Goal: Task Accomplishment & Management: Manage account settings

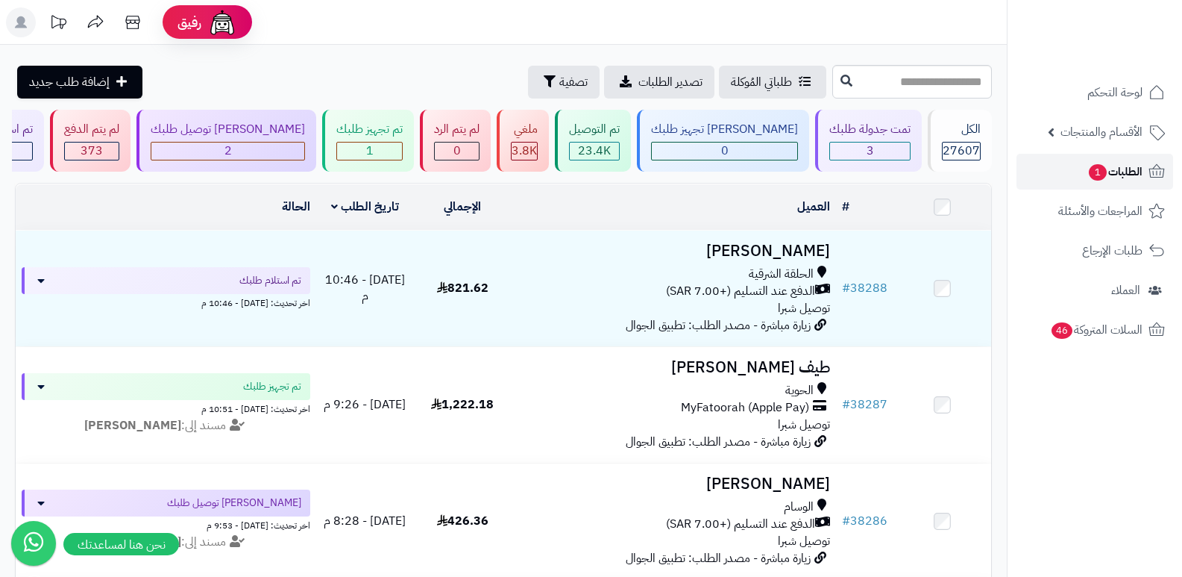
click at [1109, 175] on span "الطلبات 1" at bounding box center [1114, 171] width 55 height 21
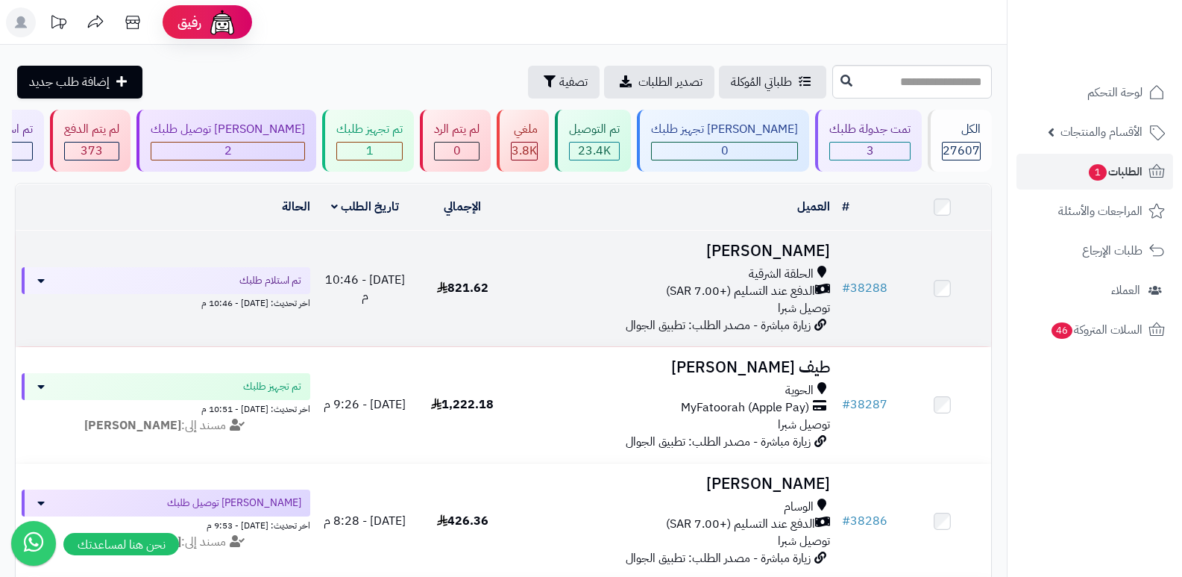
click at [776, 257] on h3 "[PERSON_NAME]" at bounding box center [674, 250] width 313 height 17
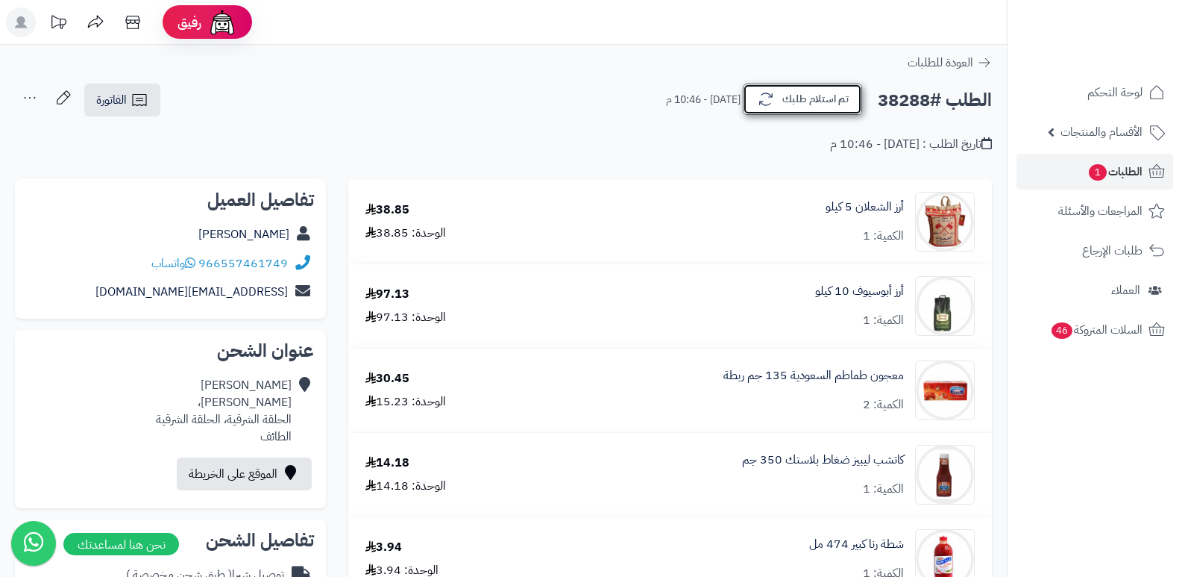
click at [814, 98] on button "تم استلام طلبك" at bounding box center [802, 99] width 119 height 31
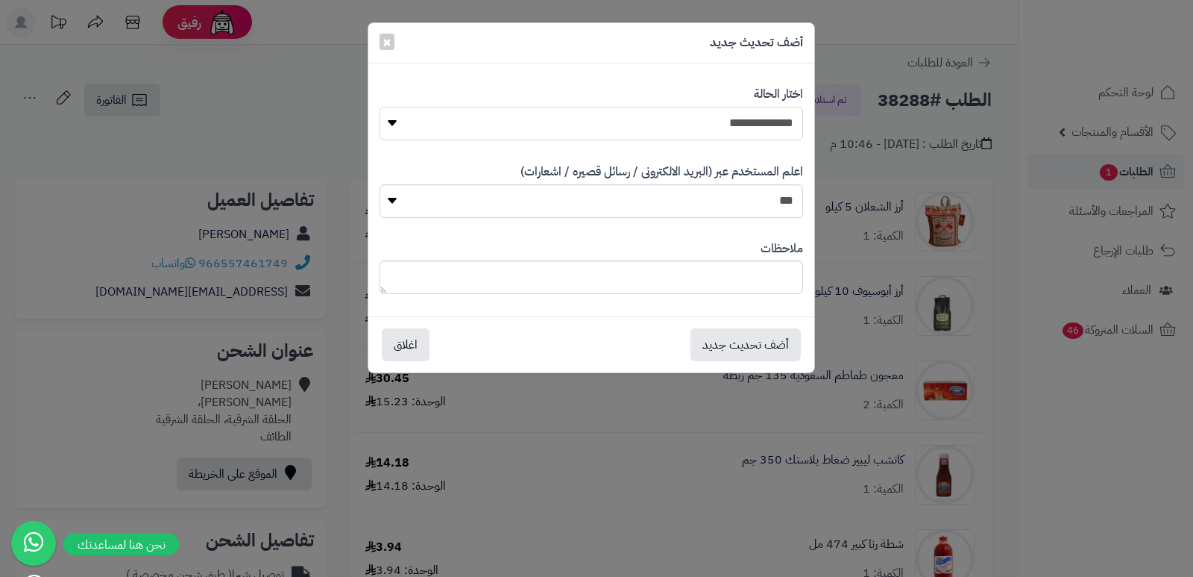
click at [764, 116] on select "**********" at bounding box center [592, 124] width 424 height 34
select select "*"
click at [380, 107] on select "**********" at bounding box center [592, 124] width 424 height 34
click at [740, 335] on button "أضف تحديث جديد" at bounding box center [746, 343] width 110 height 33
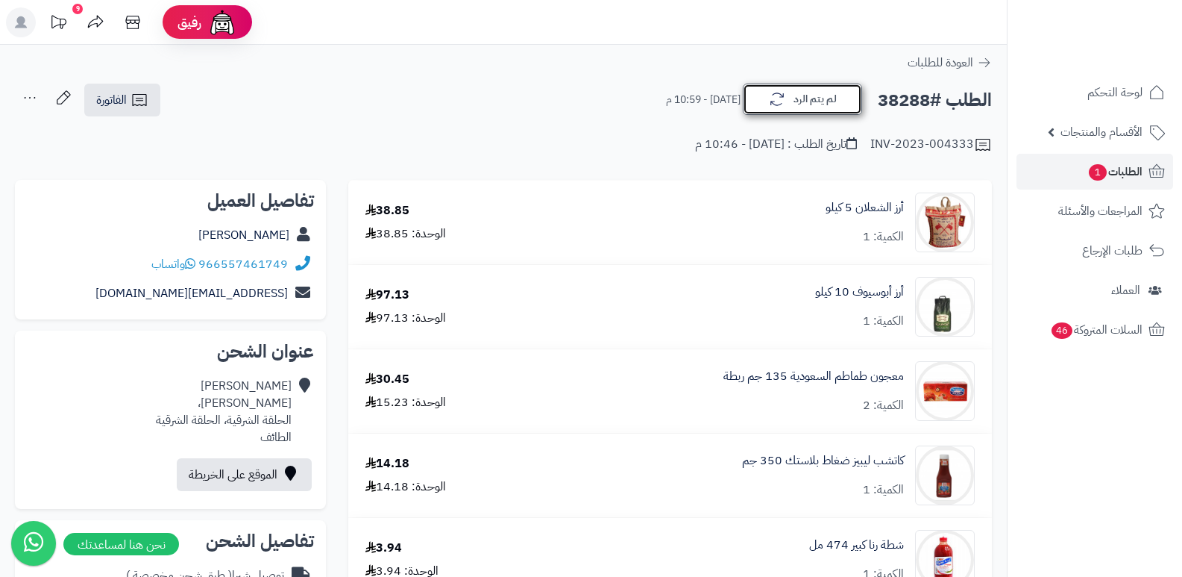
click at [806, 107] on button "لم يتم الرد" at bounding box center [802, 99] width 119 height 31
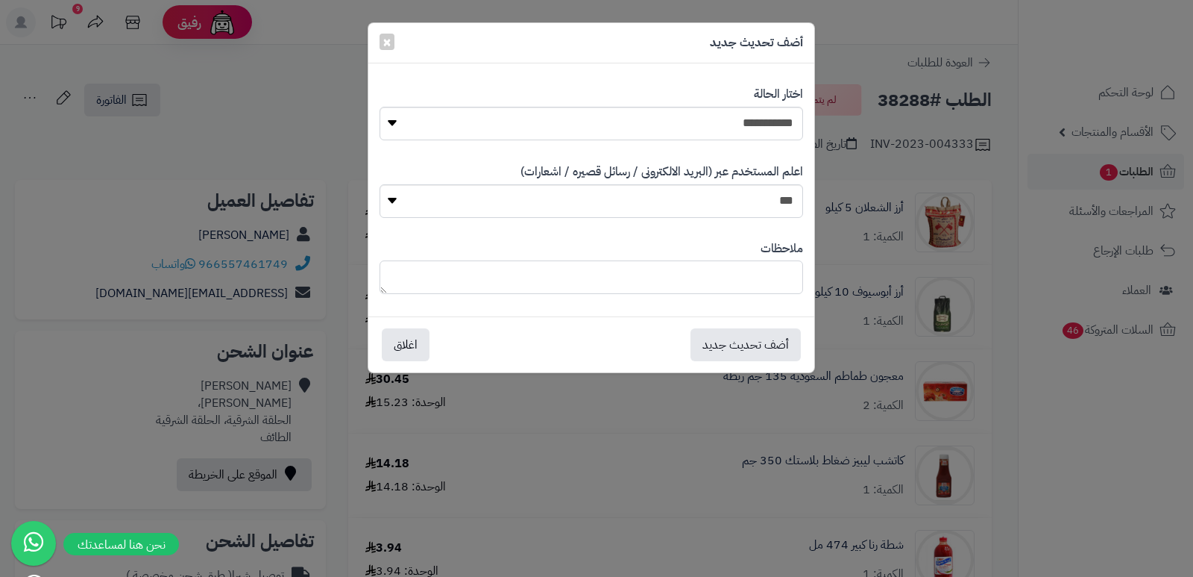
click at [750, 282] on textarea at bounding box center [592, 277] width 424 height 34
type textarea "*****"
click at [758, 351] on button "أضف تحديث جديد" at bounding box center [746, 343] width 110 height 33
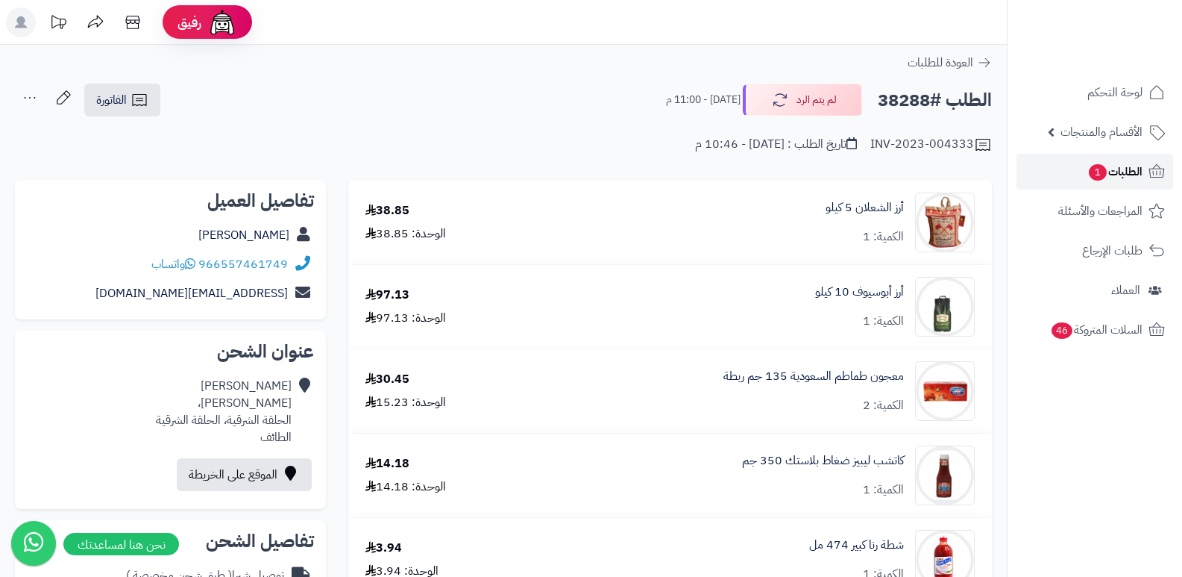
click at [1122, 181] on span "الطلبات 1" at bounding box center [1114, 171] width 55 height 21
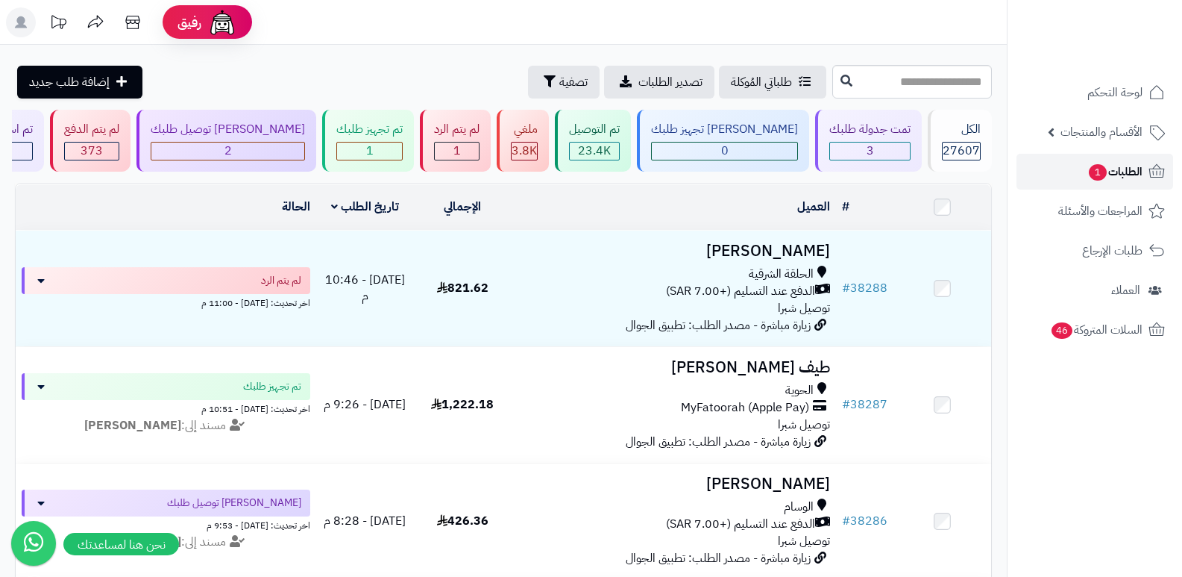
click at [1122, 175] on span "الطلبات 1" at bounding box center [1114, 171] width 55 height 21
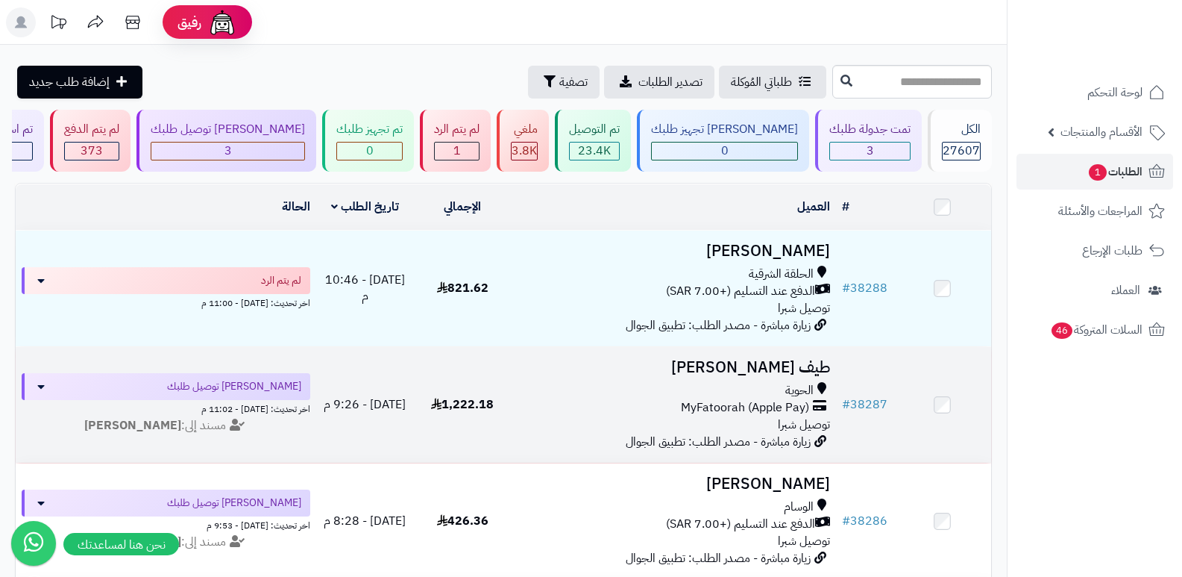
click at [792, 368] on h3 "طيف [PERSON_NAME]" at bounding box center [674, 367] width 313 height 17
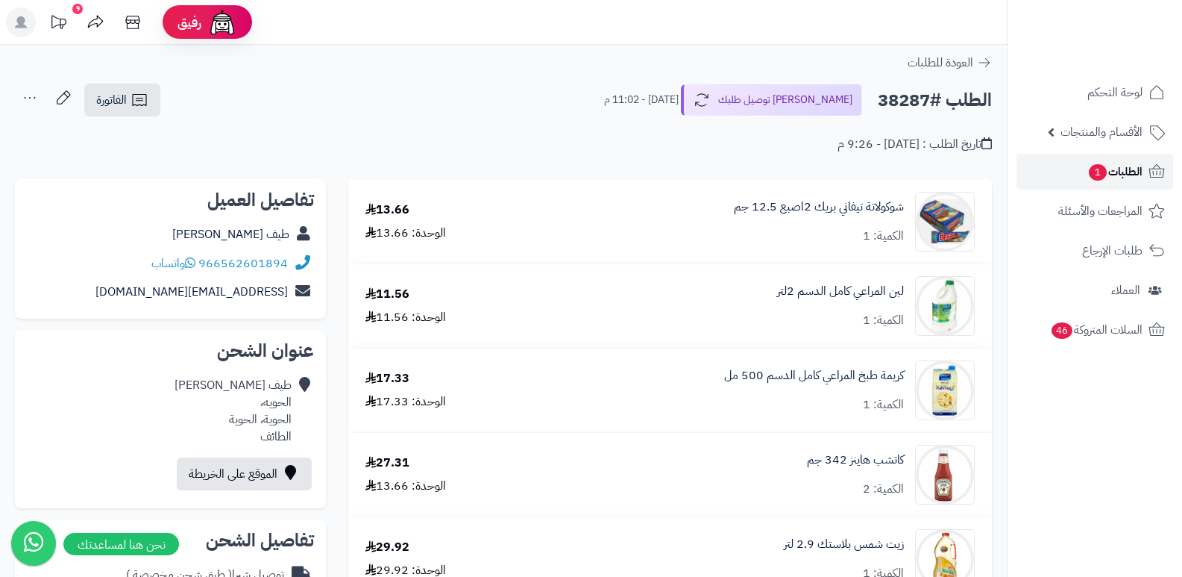
click at [1120, 162] on span "الطلبات 1" at bounding box center [1114, 171] width 55 height 21
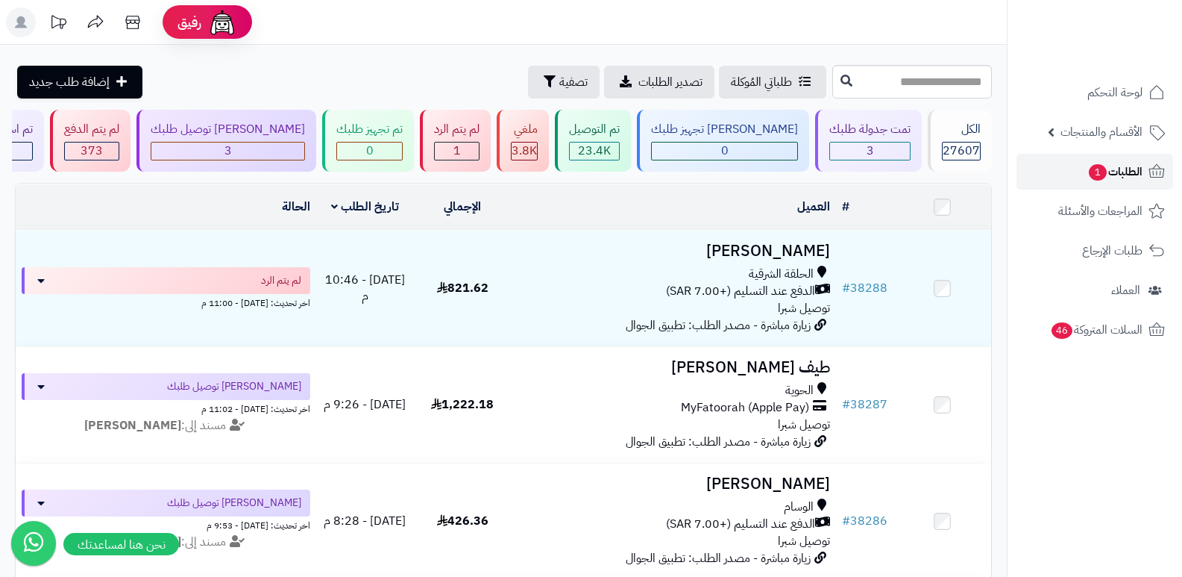
click at [1125, 178] on span "الطلبات 1" at bounding box center [1114, 171] width 55 height 21
click at [1099, 176] on link "الطلبات" at bounding box center [1095, 172] width 157 height 36
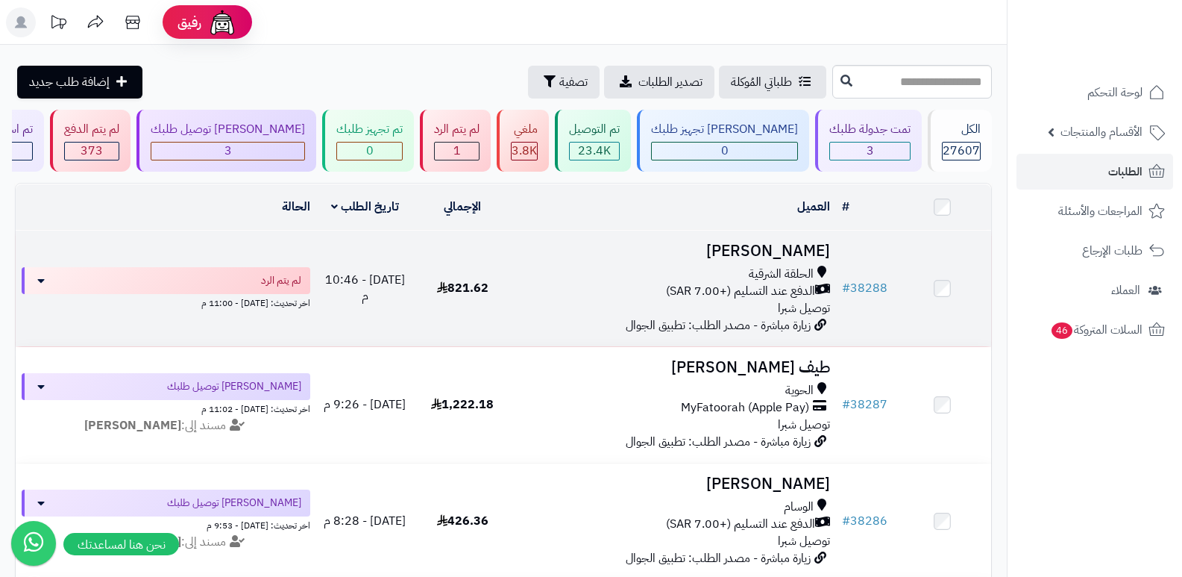
click at [782, 243] on h3 "[PERSON_NAME]" at bounding box center [674, 250] width 313 height 17
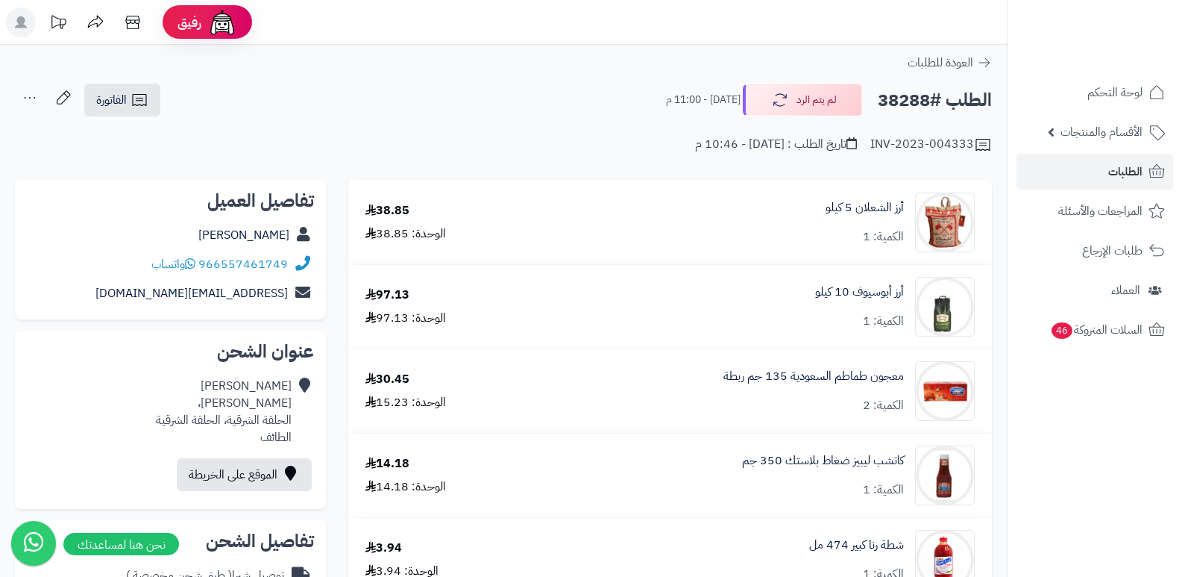
click at [670, 87] on div "الطلب #38288 لم يتم الرد اليوم - 11:00 م" at bounding box center [822, 99] width 339 height 31
click at [1099, 183] on link "الطلبات" at bounding box center [1095, 172] width 157 height 36
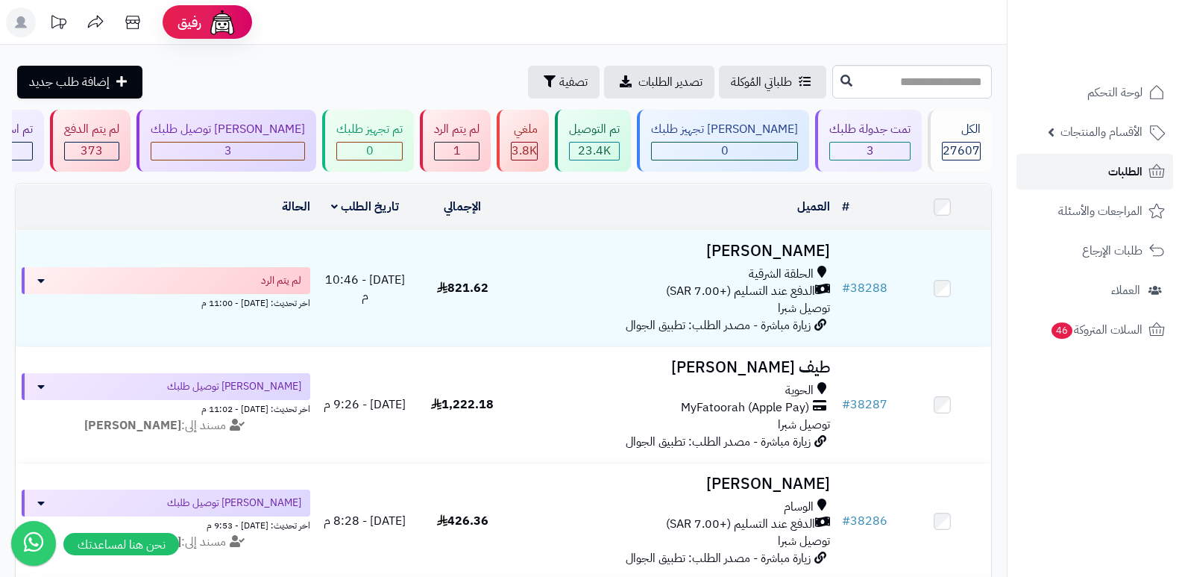
click at [1104, 169] on link "الطلبات" at bounding box center [1095, 172] width 157 height 36
click at [1076, 172] on link "الطلبات" at bounding box center [1095, 172] width 157 height 36
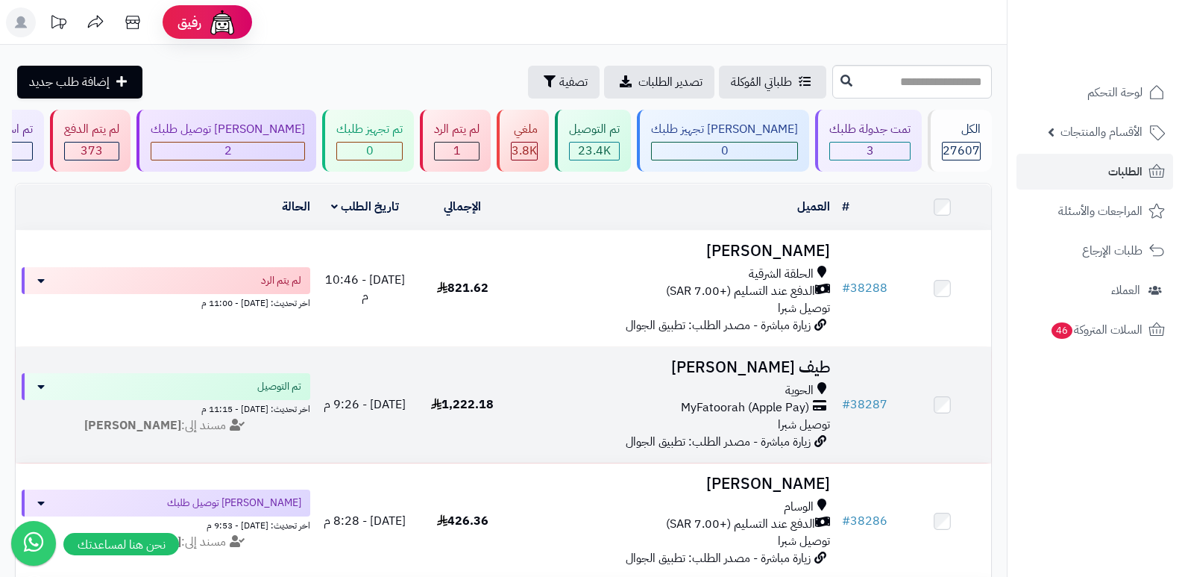
click at [766, 379] on td "طيف الكثيري الحوية MyFatoorah (Apple Pay) توصيل شبرا زيارة مباشرة - مصدر الطلب:…" at bounding box center [674, 405] width 325 height 116
click at [816, 359] on h3 "طيف [PERSON_NAME]" at bounding box center [674, 367] width 313 height 17
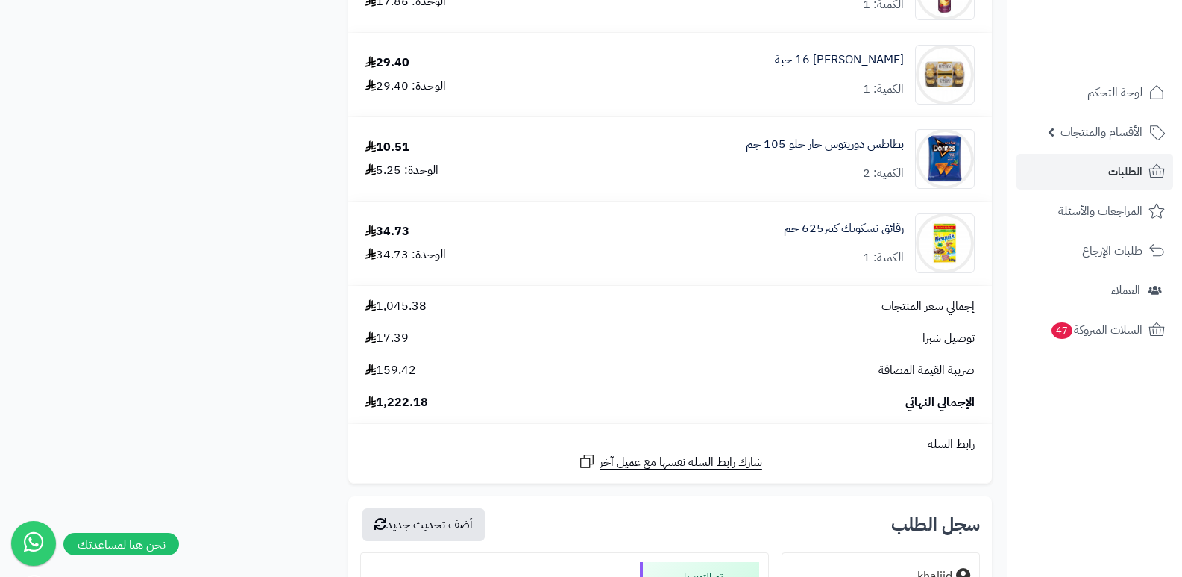
scroll to position [6213, 0]
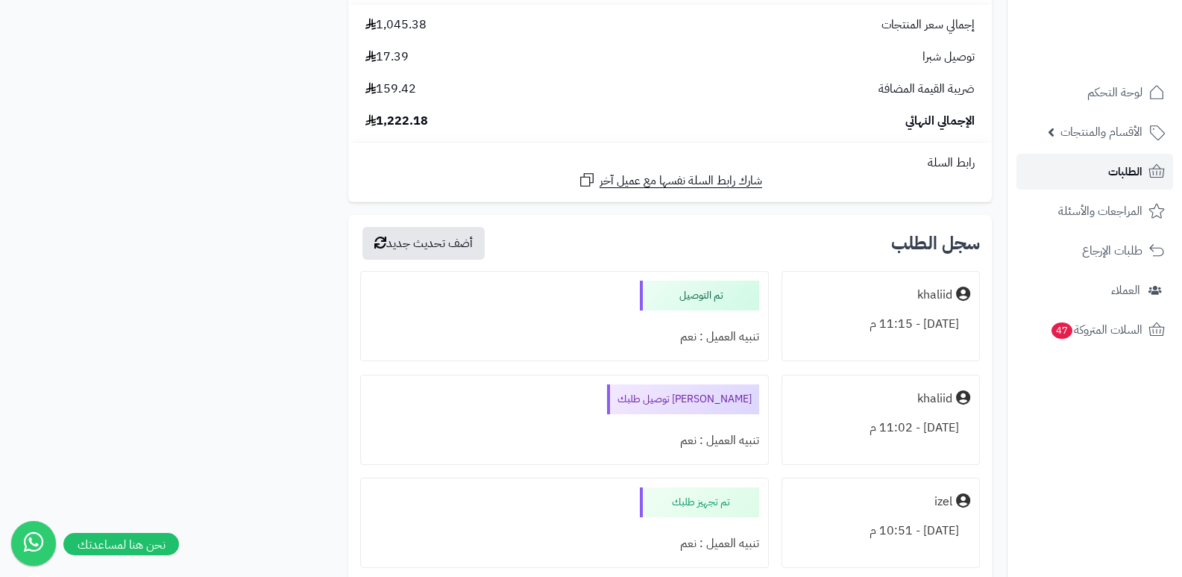
click at [1096, 169] on link "الطلبات" at bounding box center [1095, 172] width 157 height 36
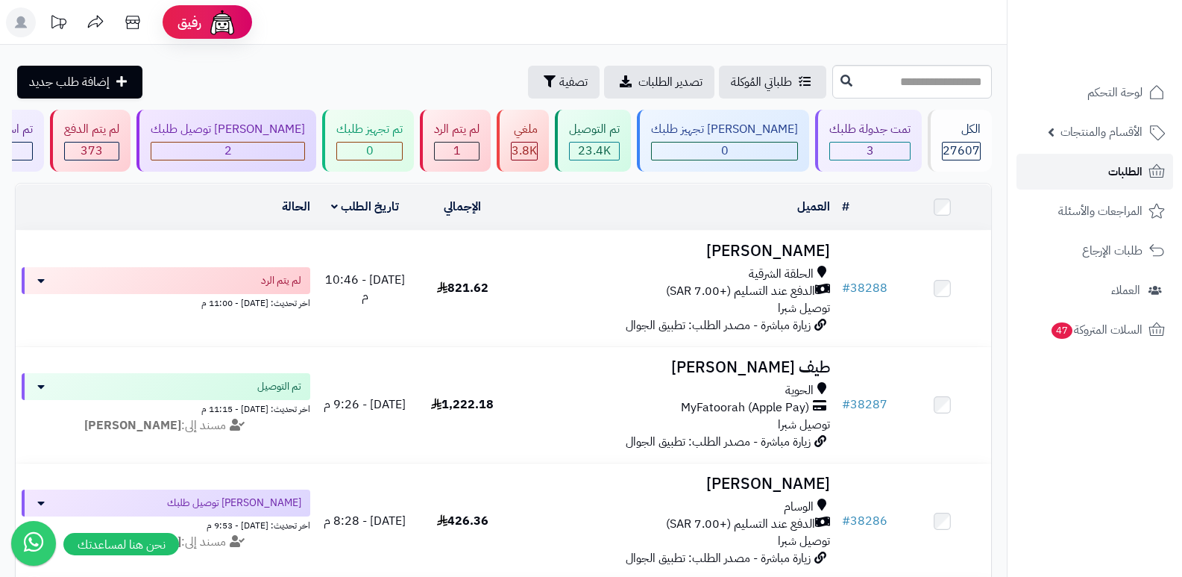
click at [1132, 174] on span "الطلبات" at bounding box center [1125, 171] width 34 height 21
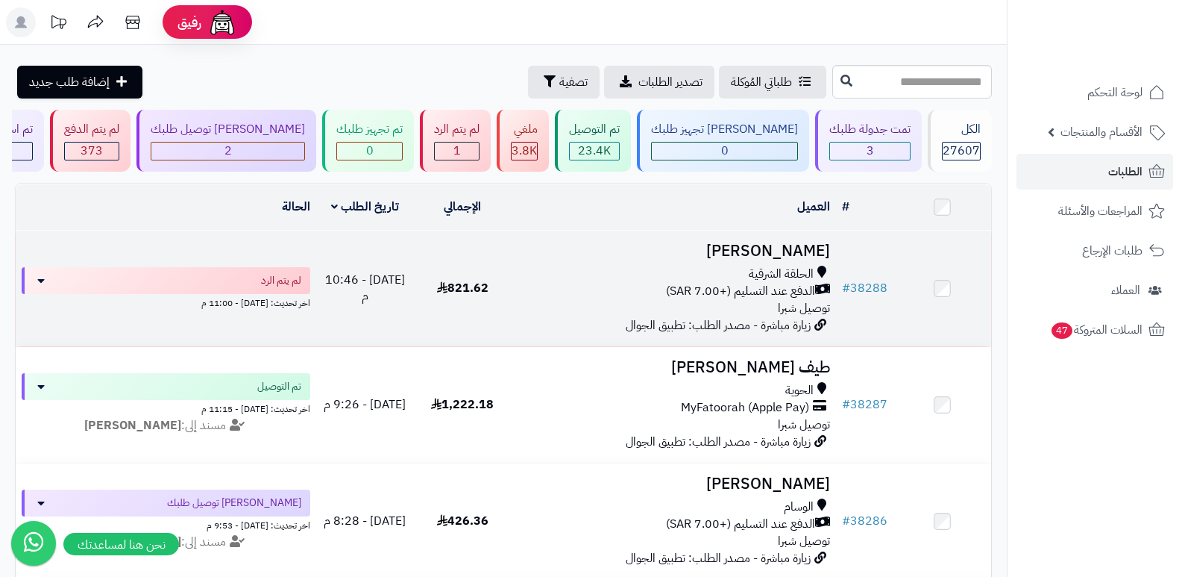
click at [796, 246] on h3 "[PERSON_NAME]" at bounding box center [674, 250] width 313 height 17
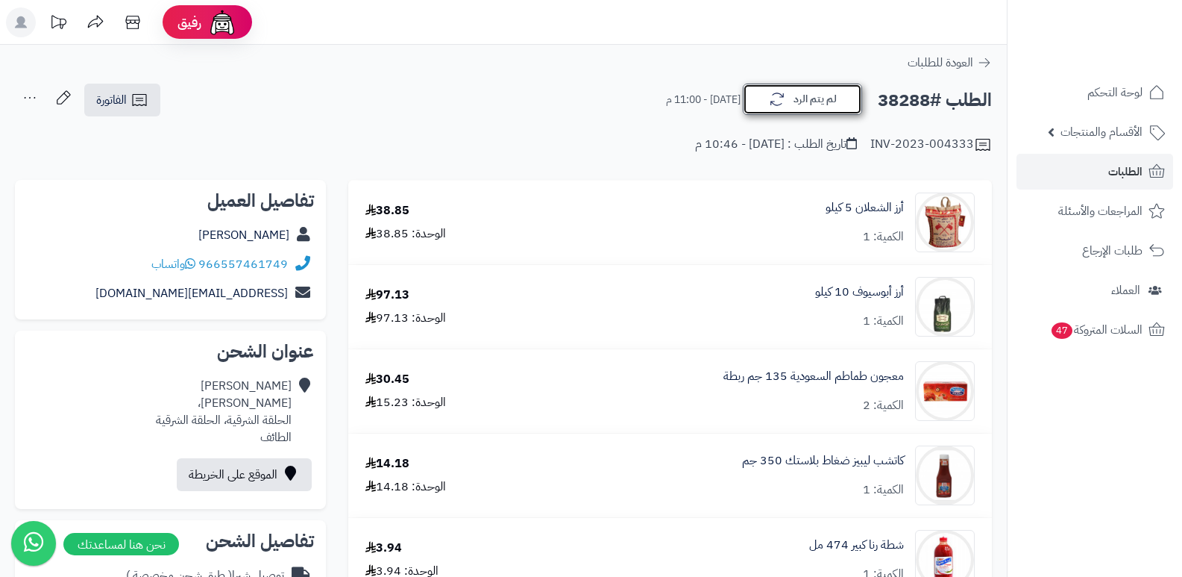
click at [831, 87] on button "لم يتم الرد" at bounding box center [802, 99] width 119 height 31
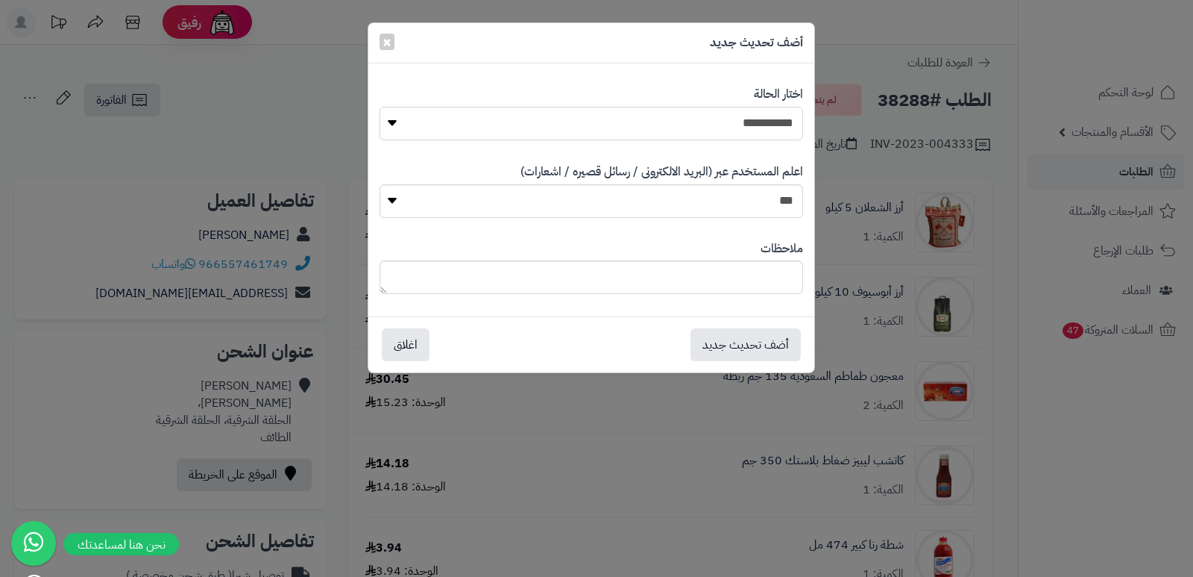
click at [785, 129] on select "**********" at bounding box center [592, 124] width 424 height 34
select select "*"
click at [380, 107] on select "**********" at bounding box center [592, 124] width 424 height 34
click at [771, 275] on textarea at bounding box center [592, 277] width 424 height 34
click at [793, 280] on textarea "**********" at bounding box center [592, 277] width 424 height 34
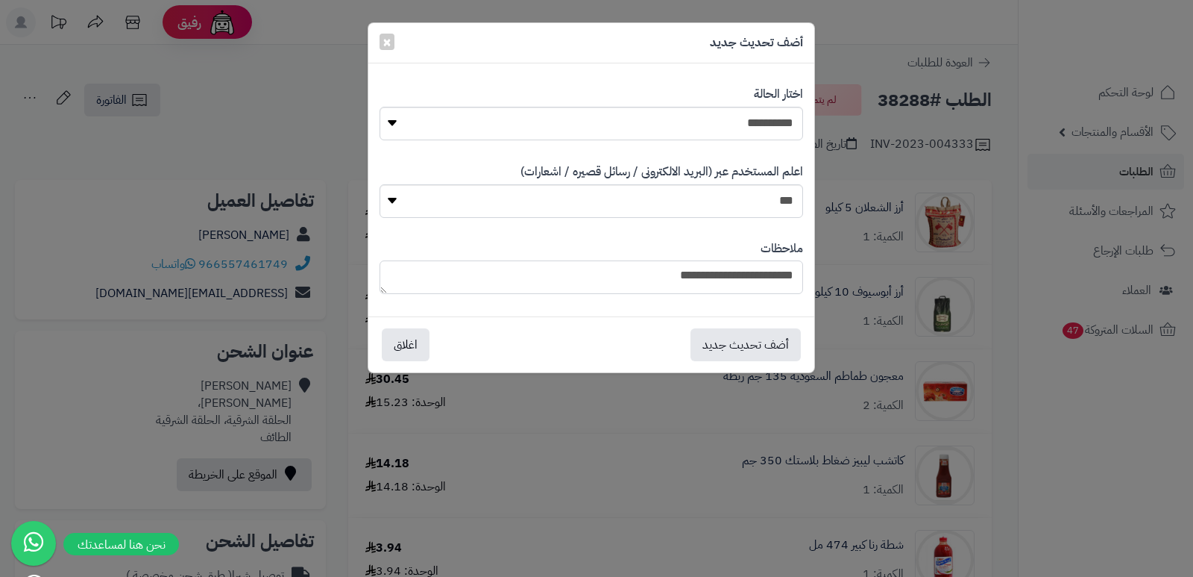
drag, startPoint x: 731, startPoint y: 279, endPoint x: 661, endPoint y: 276, distance: 70.2
click at [661, 276] on textarea "**********" at bounding box center [592, 277] width 424 height 34
type textarea "**********"
click at [744, 344] on button "أضف تحديث جديد" at bounding box center [746, 343] width 110 height 33
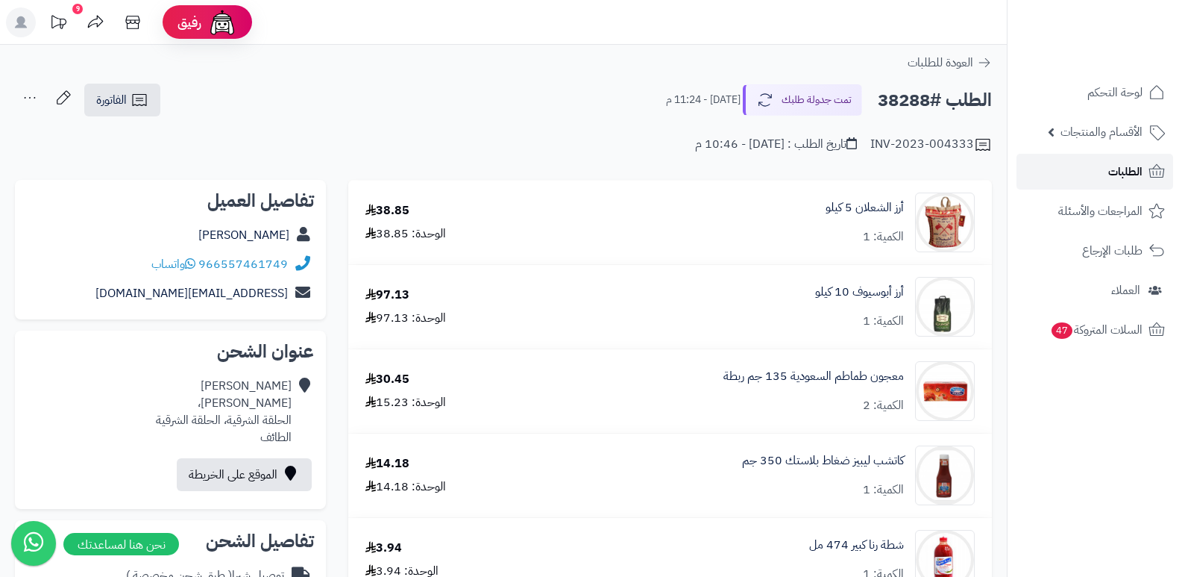
click at [1087, 167] on link "الطلبات" at bounding box center [1095, 172] width 157 height 36
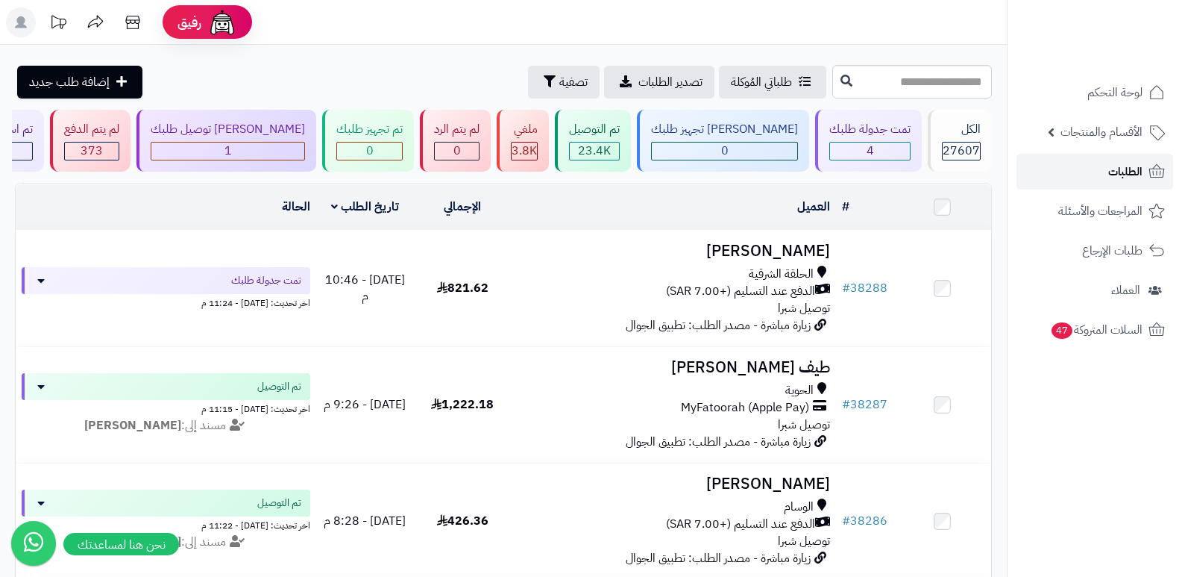
click at [1099, 174] on link "الطلبات" at bounding box center [1095, 172] width 157 height 36
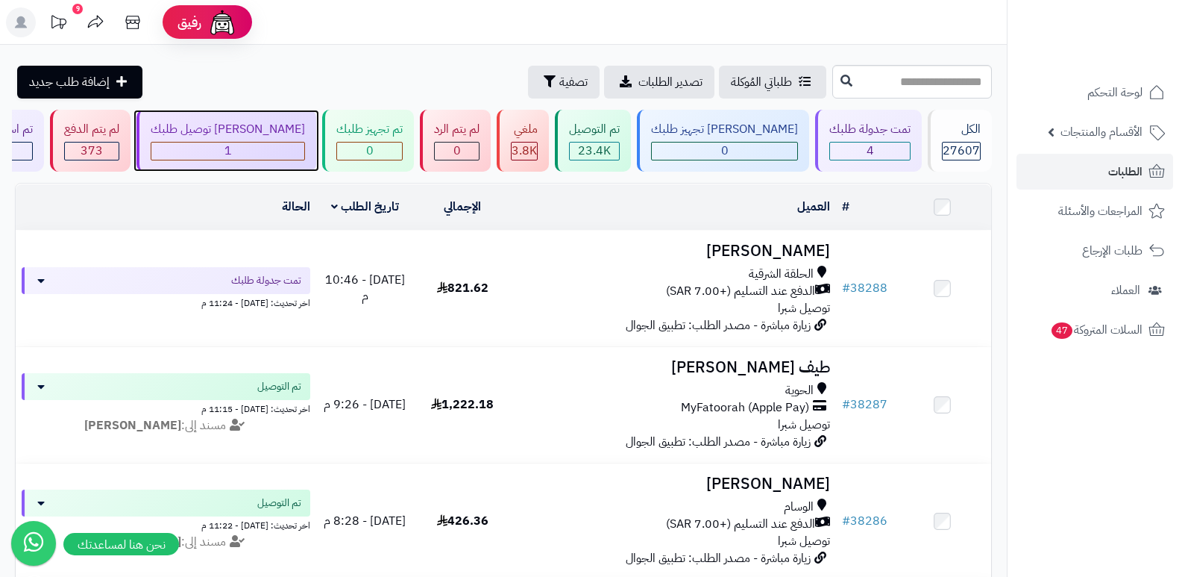
click at [299, 145] on div "1" at bounding box center [227, 150] width 153 height 17
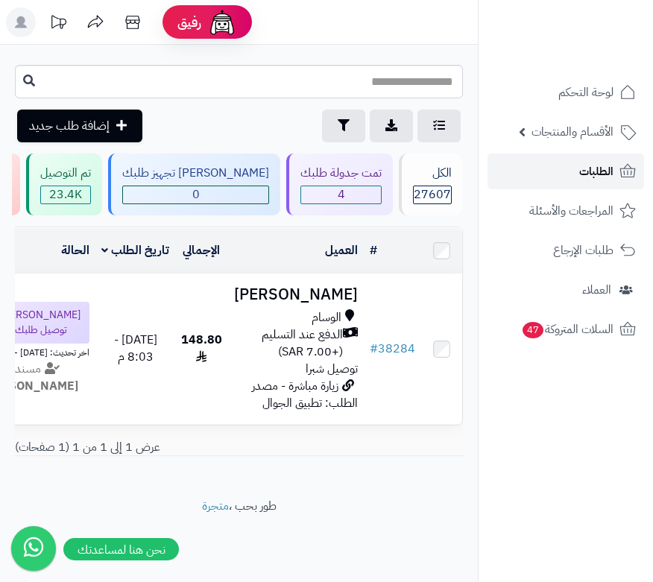
click at [568, 175] on link "الطلبات" at bounding box center [566, 172] width 157 height 36
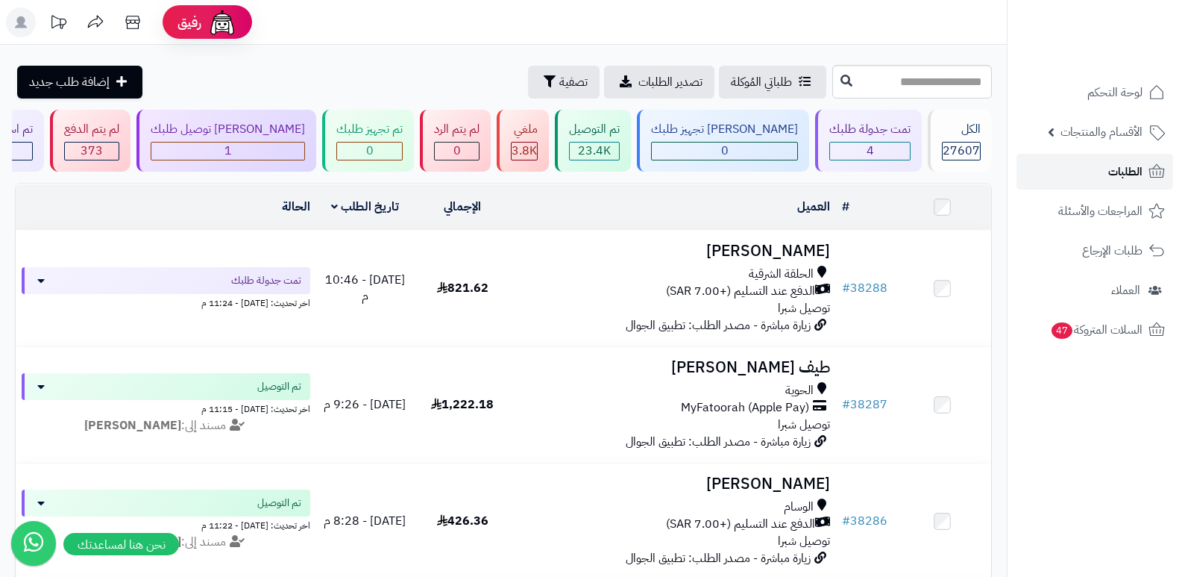
click at [653, 165] on span "الطلبات" at bounding box center [1125, 171] width 34 height 21
click at [1106, 179] on link "الطلبات" at bounding box center [1095, 172] width 157 height 36
click at [1120, 161] on span "الطلبات" at bounding box center [1125, 171] width 34 height 21
click at [1118, 167] on span "الطلبات" at bounding box center [1125, 171] width 34 height 21
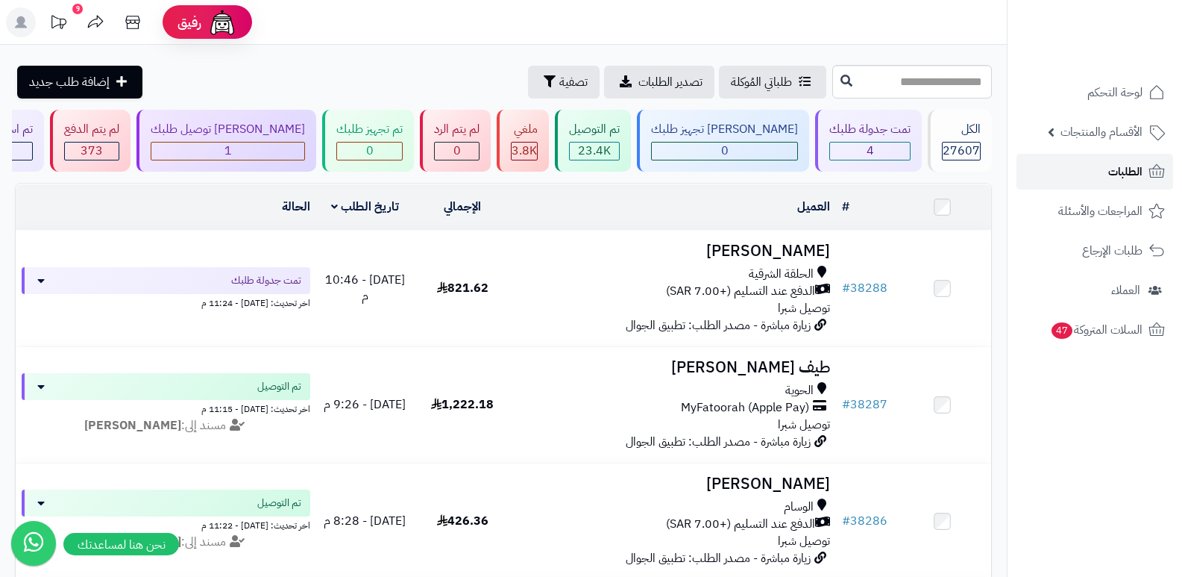
click at [1118, 167] on span "الطلبات" at bounding box center [1125, 171] width 34 height 21
click at [1129, 168] on span "الطلبات" at bounding box center [1125, 171] width 34 height 21
click at [1147, 166] on link "الطلبات" at bounding box center [1095, 172] width 157 height 36
click at [1113, 163] on span "الطلبات" at bounding box center [1125, 171] width 34 height 21
click at [1111, 181] on span "الطلبات" at bounding box center [1125, 171] width 34 height 21
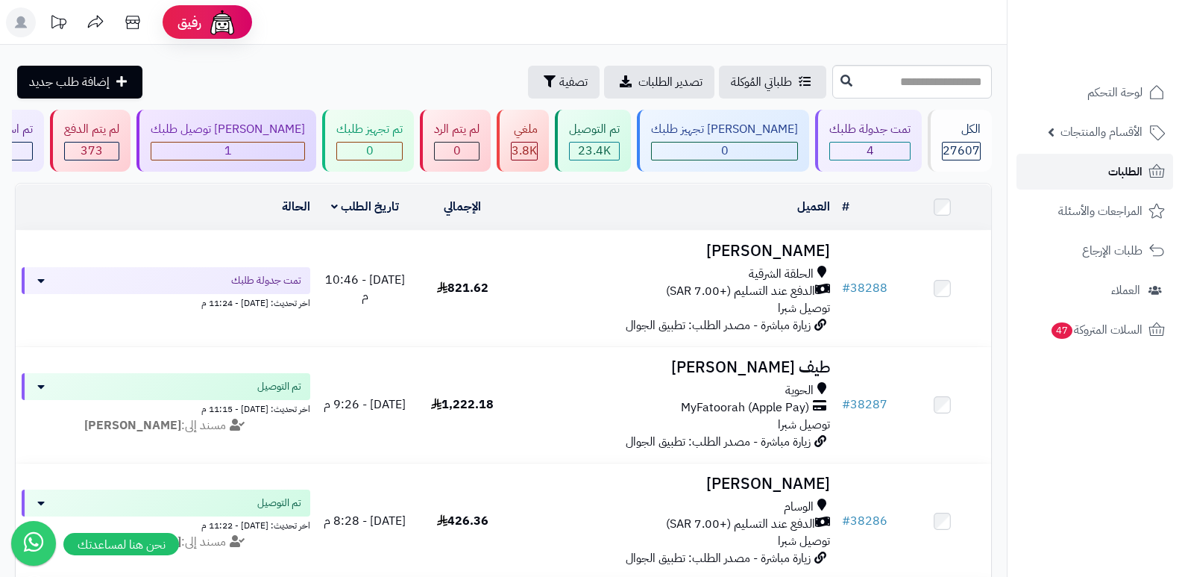
click at [1129, 170] on span "الطلبات" at bounding box center [1125, 171] width 34 height 21
click at [1130, 162] on span "الطلبات" at bounding box center [1125, 171] width 34 height 21
click at [1127, 483] on nav "لوحة التحكم الأقسام والمنتجات المنتجات الأقسام الماركات مواصفات المنتجات مواصفا…" at bounding box center [1094, 307] width 175 height 577
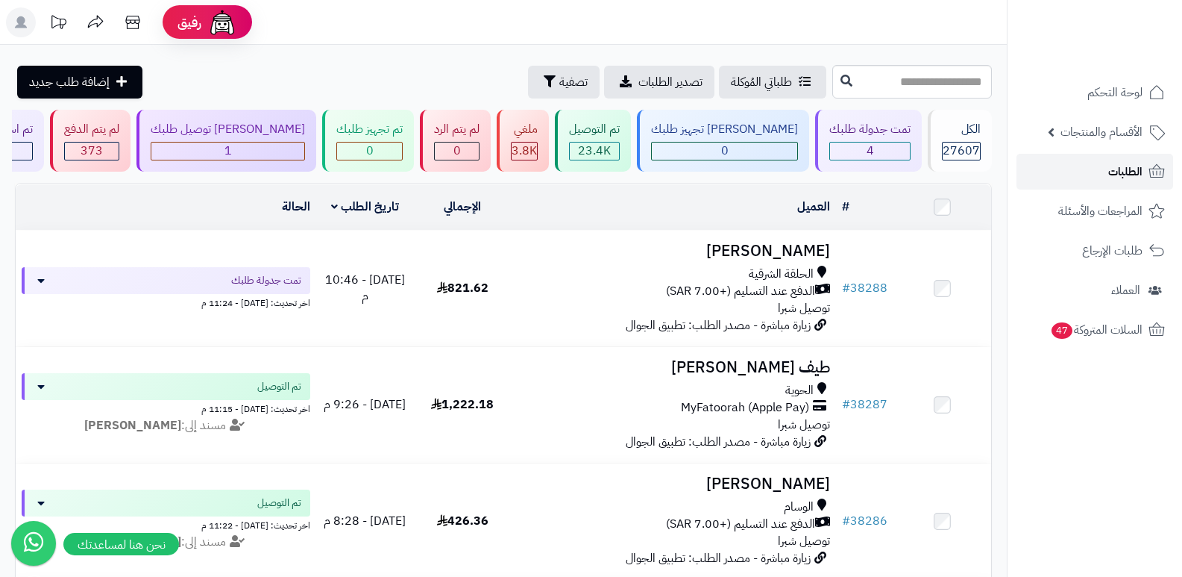
click at [1090, 163] on link "الطلبات" at bounding box center [1095, 172] width 157 height 36
click at [1131, 175] on span "الطلبات" at bounding box center [1125, 171] width 34 height 21
click at [1134, 172] on span "الطلبات" at bounding box center [1125, 171] width 34 height 21
click at [1118, 183] on link "الطلبات" at bounding box center [1095, 172] width 157 height 36
click at [1126, 167] on span "الطلبات" at bounding box center [1125, 171] width 34 height 21
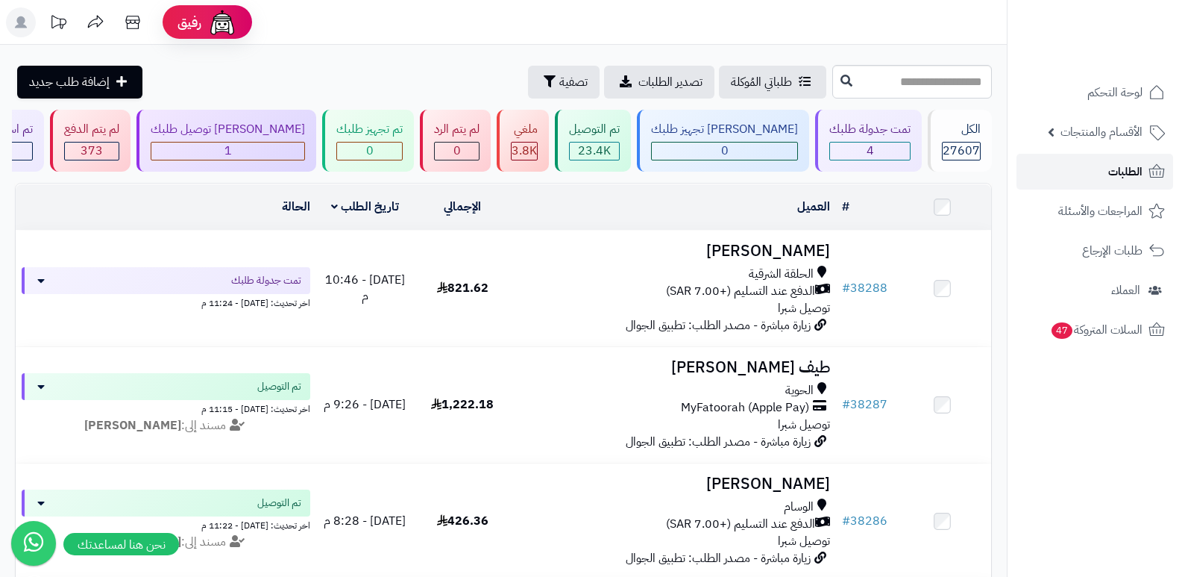
click at [1126, 167] on span "الطلبات" at bounding box center [1125, 171] width 34 height 21
click at [25, 18] on rect at bounding box center [21, 22] width 30 height 30
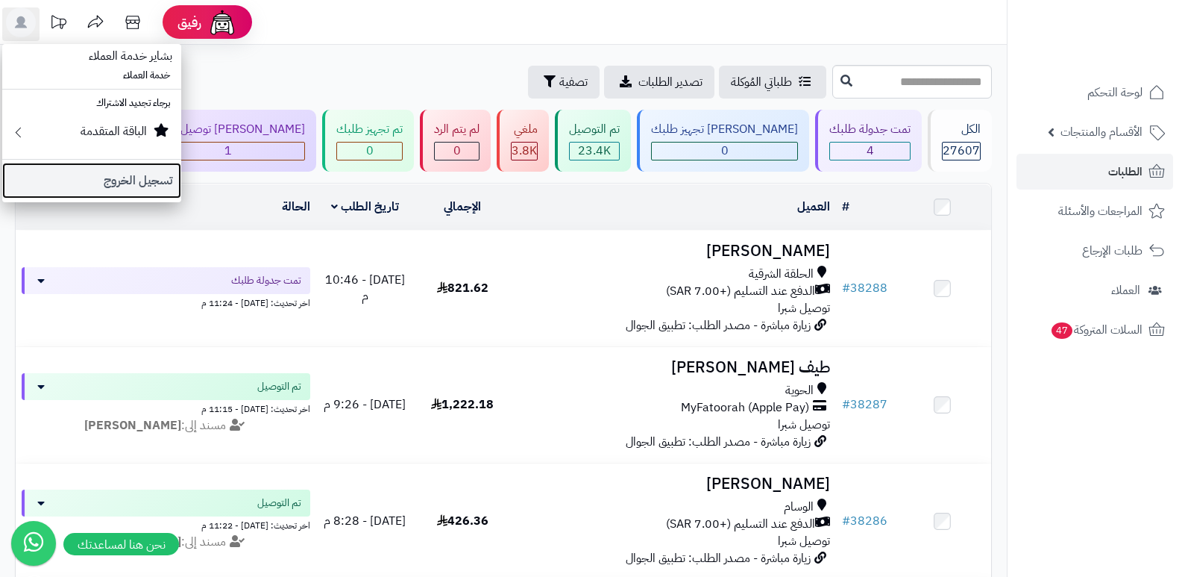
click at [128, 180] on link "تسجيل الخروج" at bounding box center [91, 181] width 179 height 36
